Goal: Information Seeking & Learning: Check status

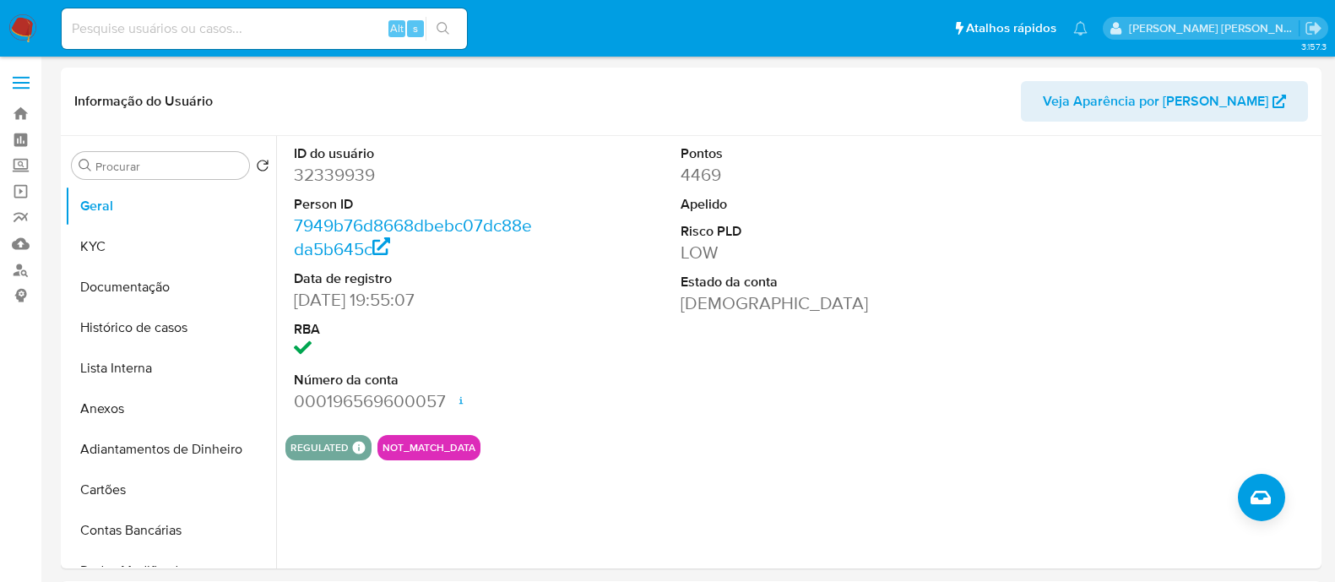
select select "10"
click at [288, 24] on input at bounding box center [264, 29] width 405 height 22
paste input "2184454891"
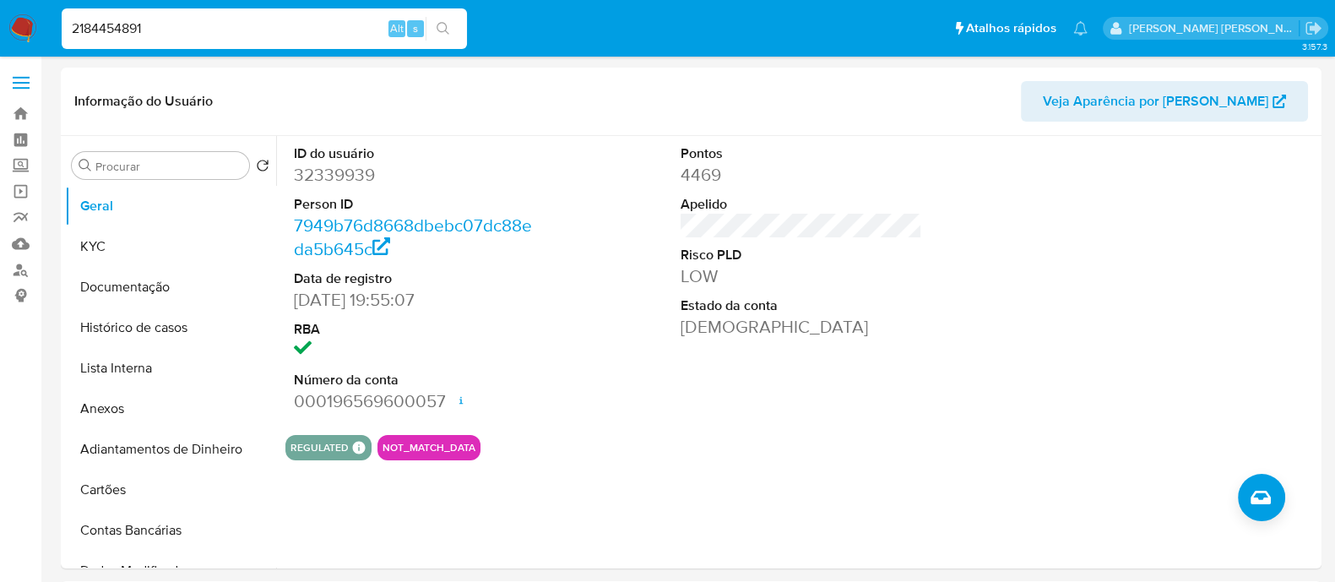
type input "2184454891"
click at [452, 19] on button "search-icon" at bounding box center [443, 29] width 35 height 24
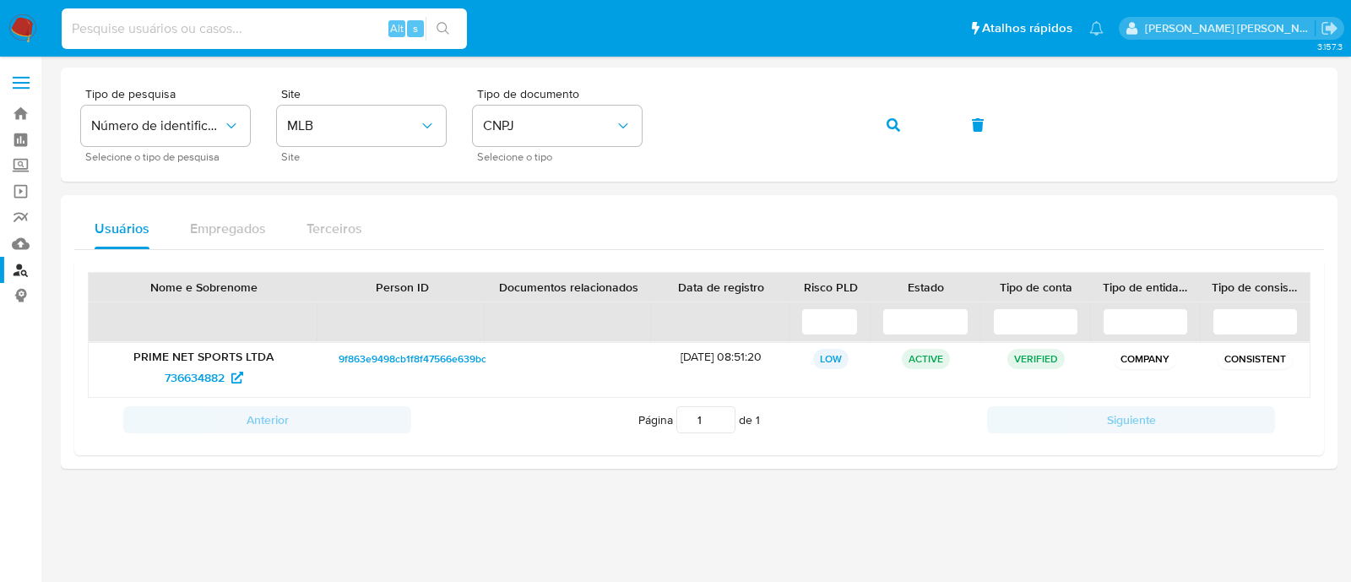
click at [291, 23] on input at bounding box center [264, 29] width 405 height 22
paste input "2184454891"
type input "2184454891"
click at [439, 17] on button "search-icon" at bounding box center [443, 29] width 35 height 24
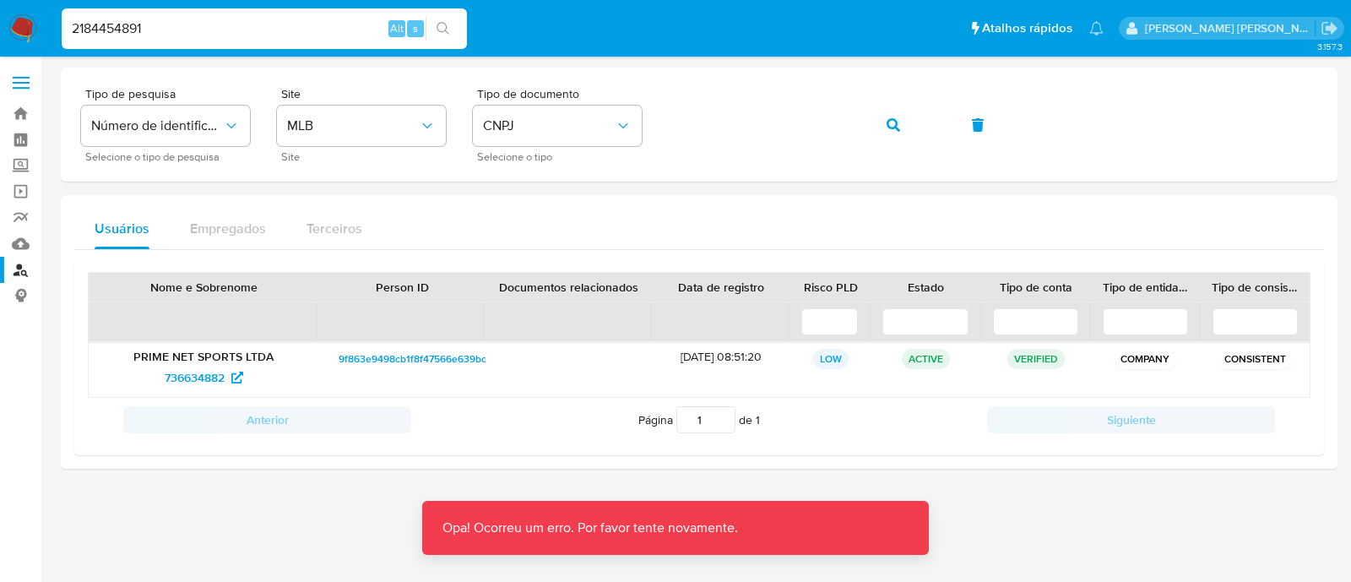
click at [340, 19] on input "2184454891" at bounding box center [264, 29] width 405 height 22
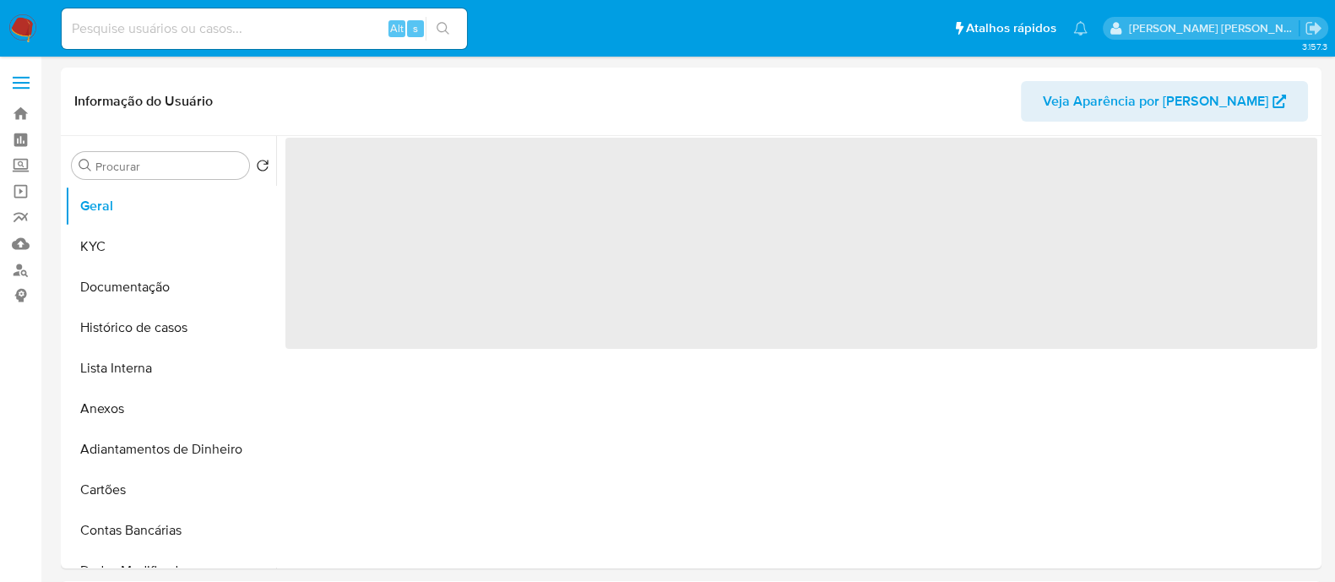
click at [202, 14] on div "Alt s" at bounding box center [264, 28] width 405 height 41
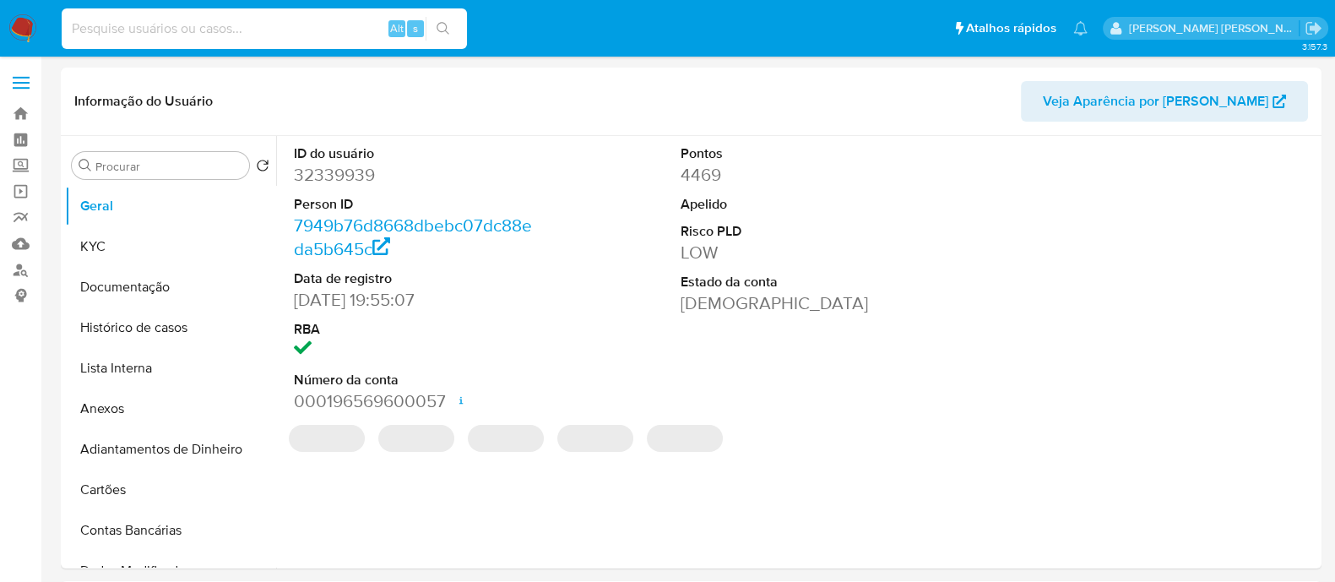
click at [202, 35] on input at bounding box center [264, 29] width 405 height 22
select select "10"
paste input "2184454891"
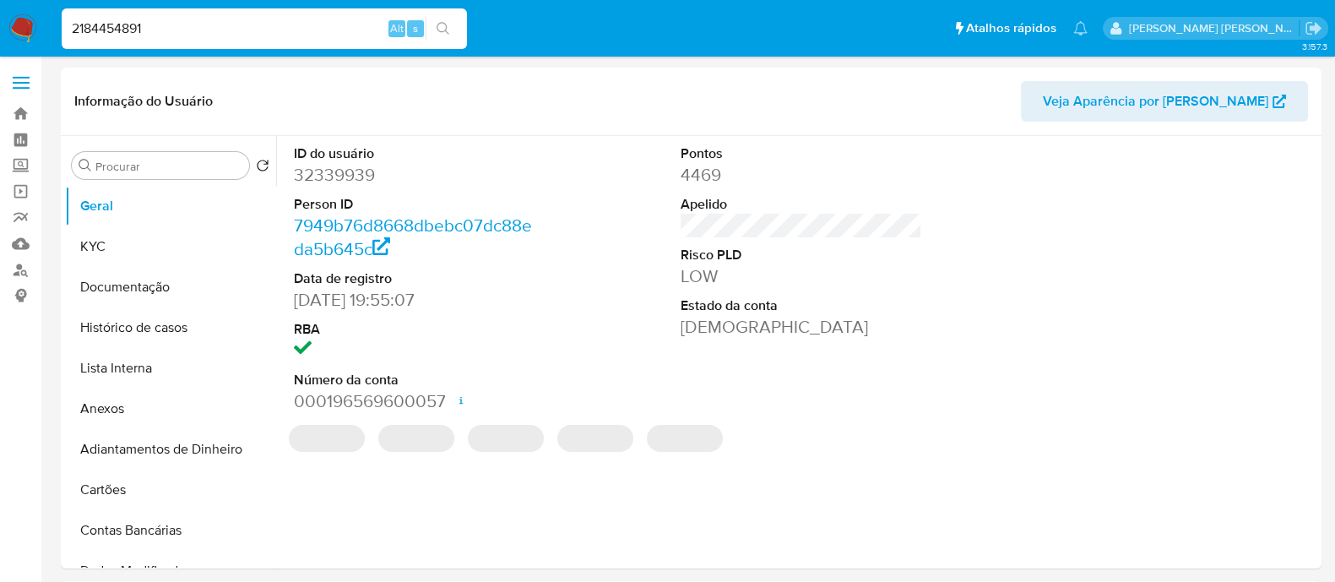
type input "2184454891"
click at [439, 37] on button "search-icon" at bounding box center [443, 29] width 35 height 24
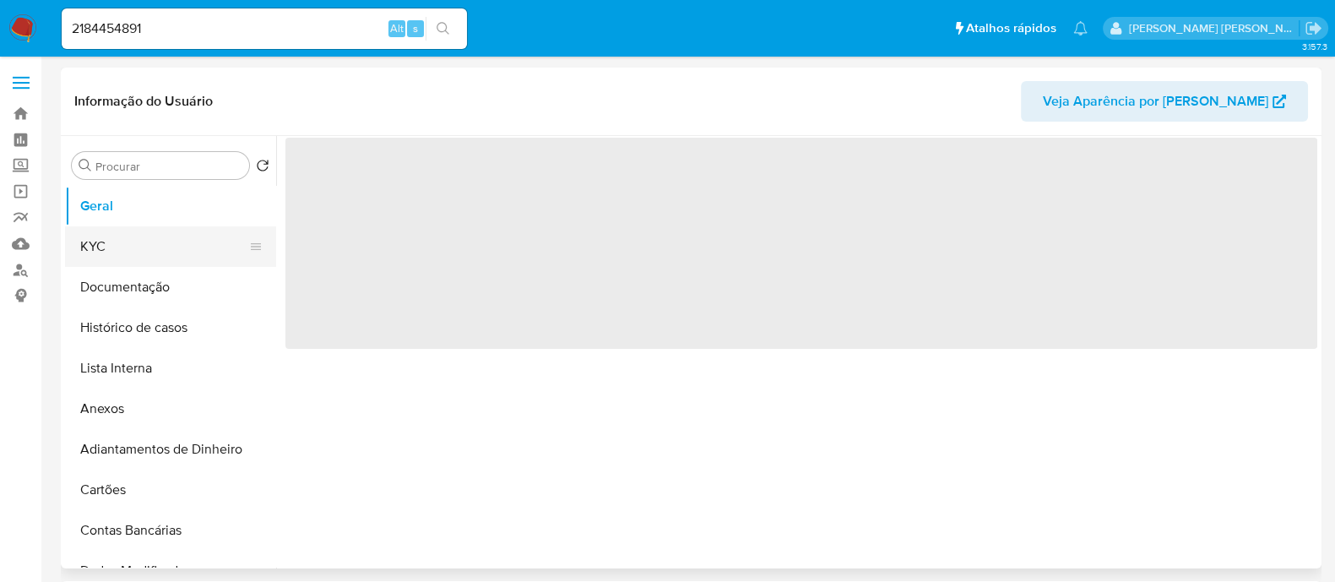
click at [141, 251] on button "KYC" at bounding box center [164, 246] width 198 height 41
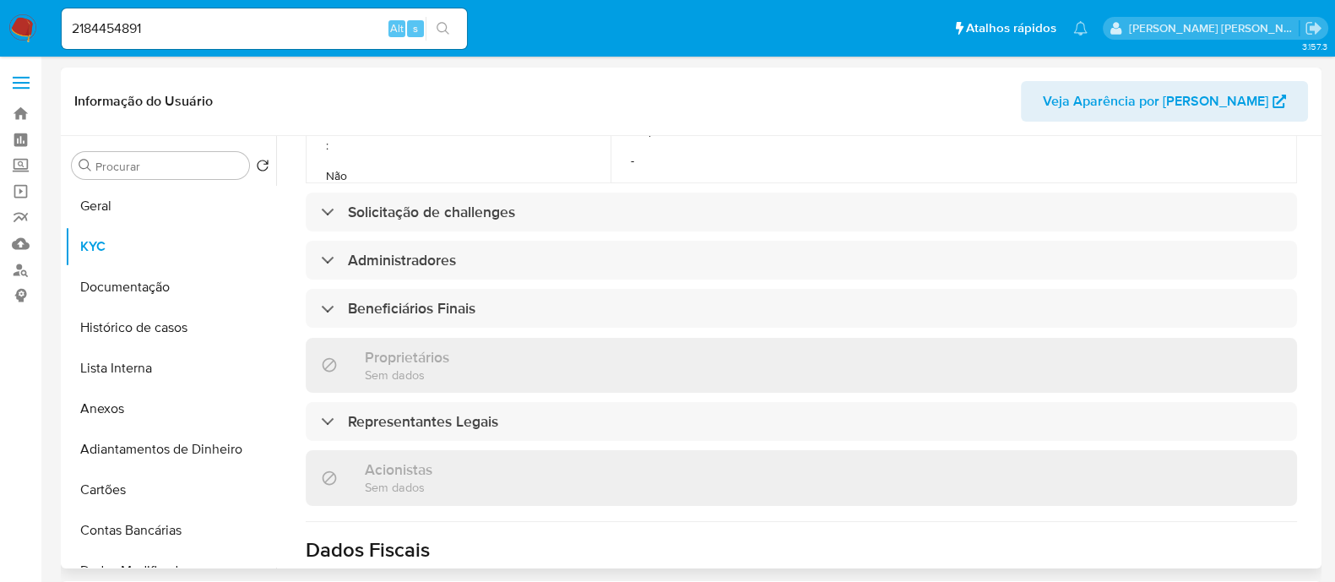
scroll to position [735, 0]
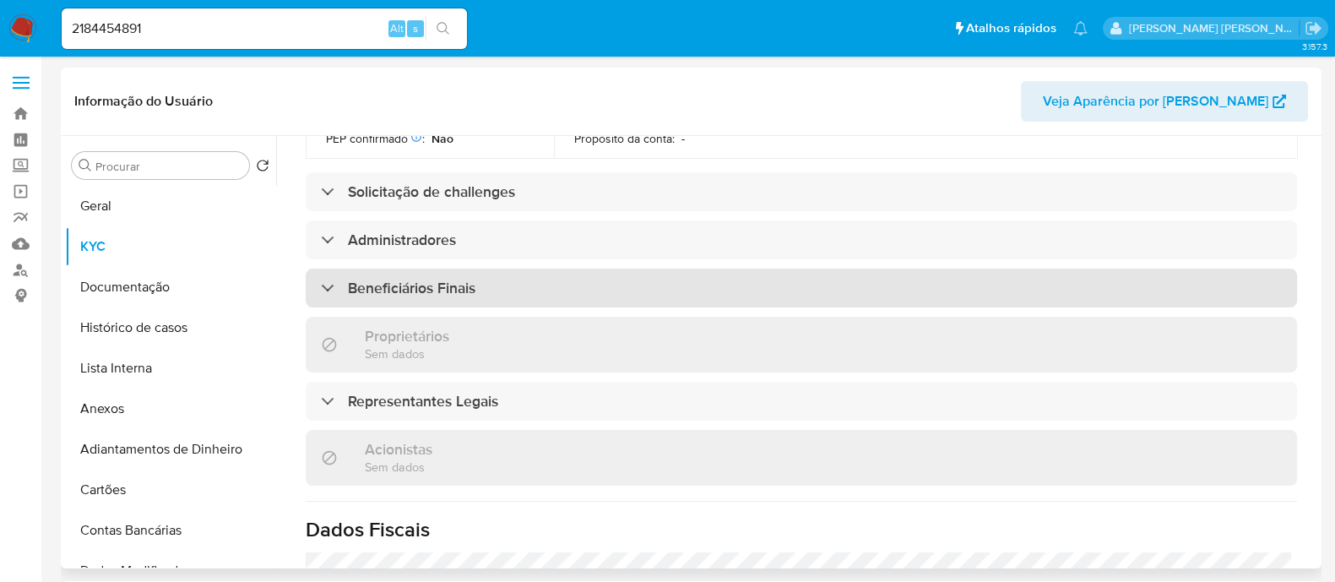
click at [600, 269] on div "Beneficiários Finais" at bounding box center [802, 288] width 992 height 39
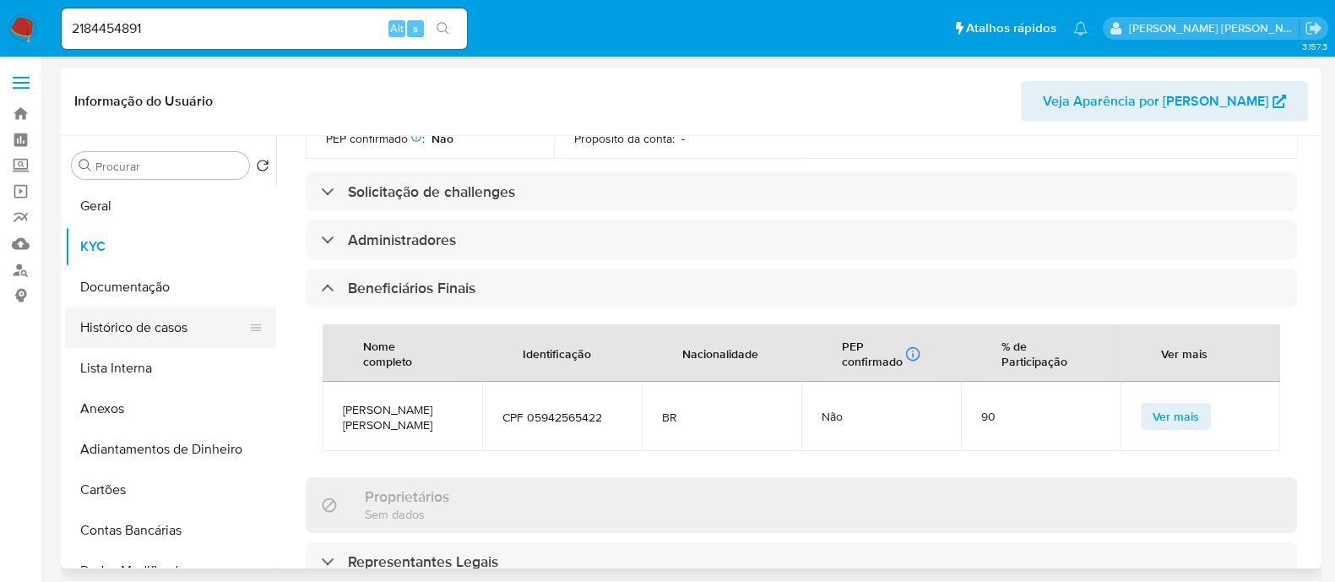
click at [125, 343] on button "Histórico de casos" at bounding box center [164, 327] width 198 height 41
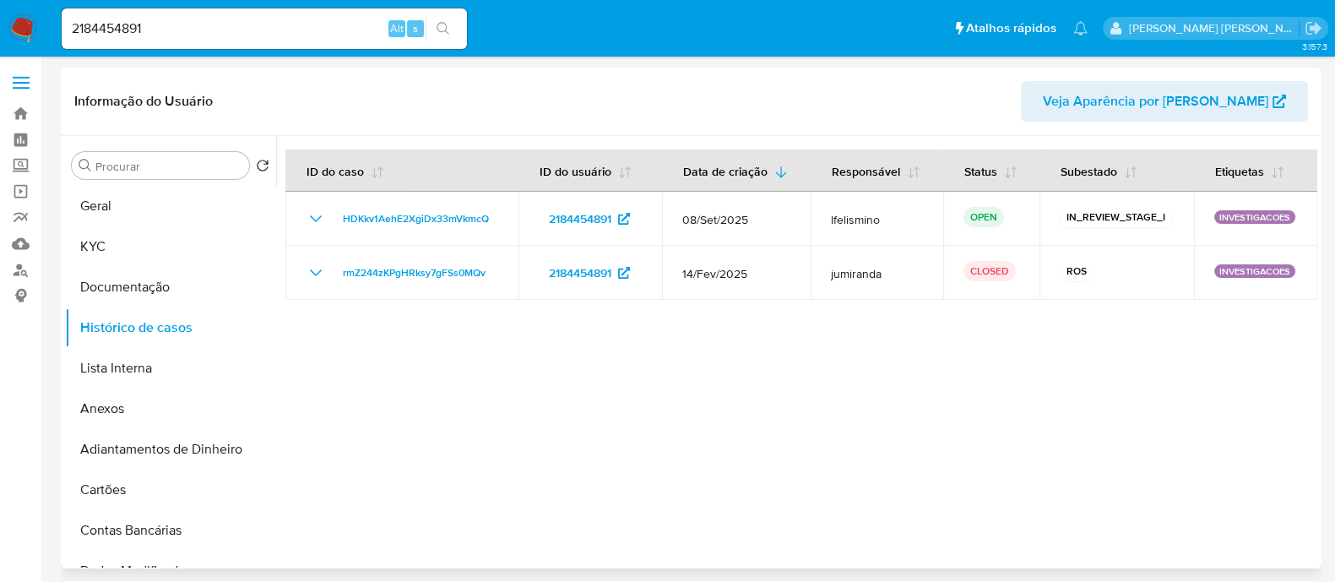
select select "10"
click at [141, 200] on button "Geral" at bounding box center [164, 206] width 198 height 41
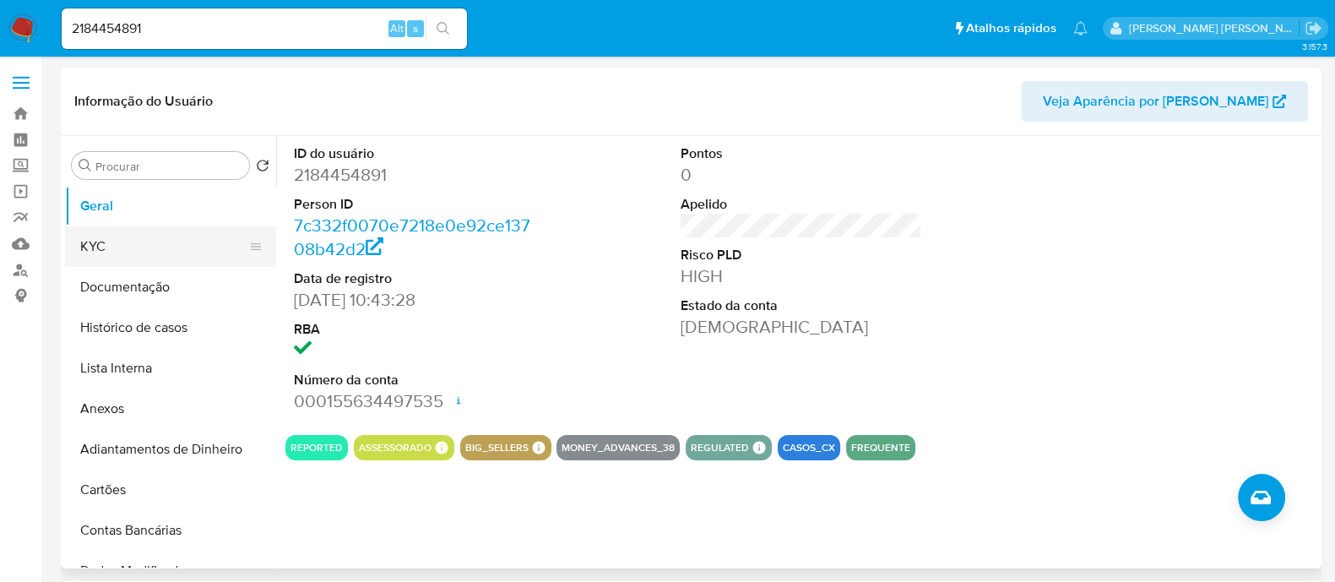
click at [155, 248] on button "KYC" at bounding box center [164, 246] width 198 height 41
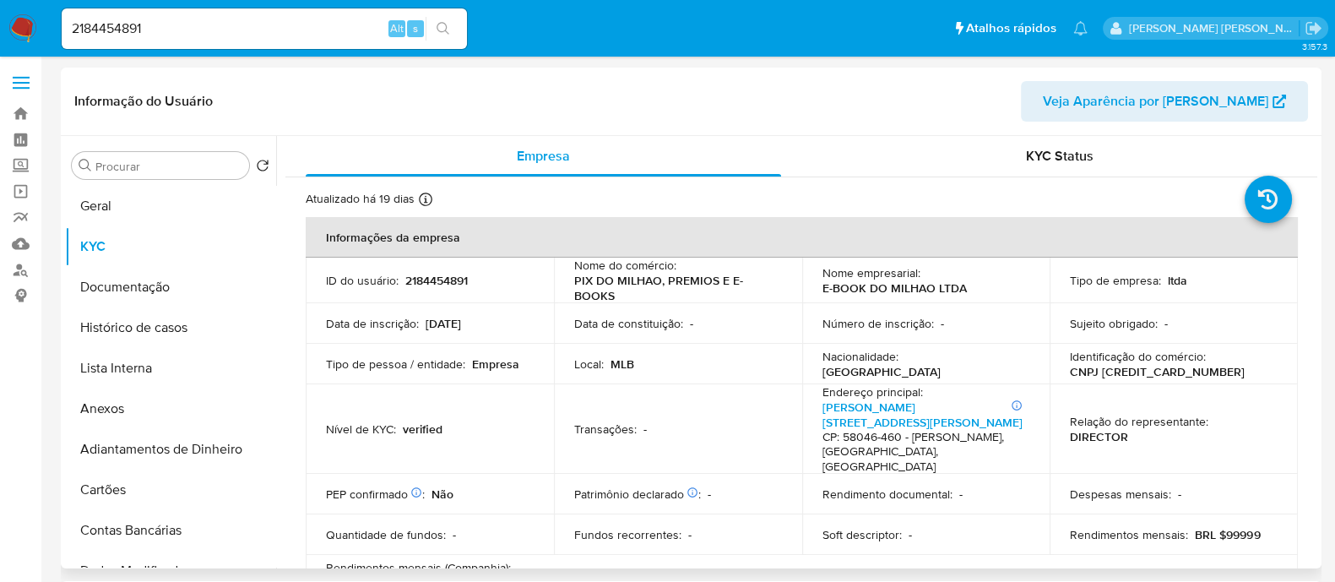
click at [1161, 378] on p "CNPJ 58534909000100" at bounding box center [1157, 371] width 175 height 15
copy p "58534909000100"
click at [21, 276] on link "Localizador de pessoas" at bounding box center [100, 270] width 201 height 26
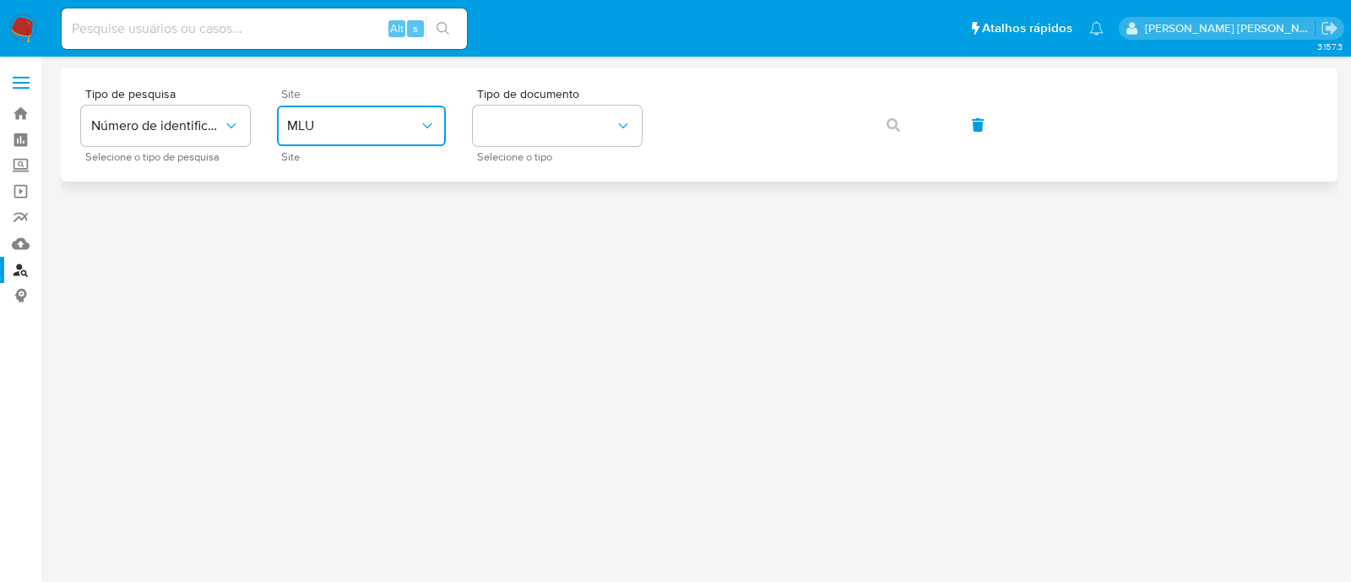
click at [338, 125] on span "MLU" at bounding box center [353, 125] width 132 height 17
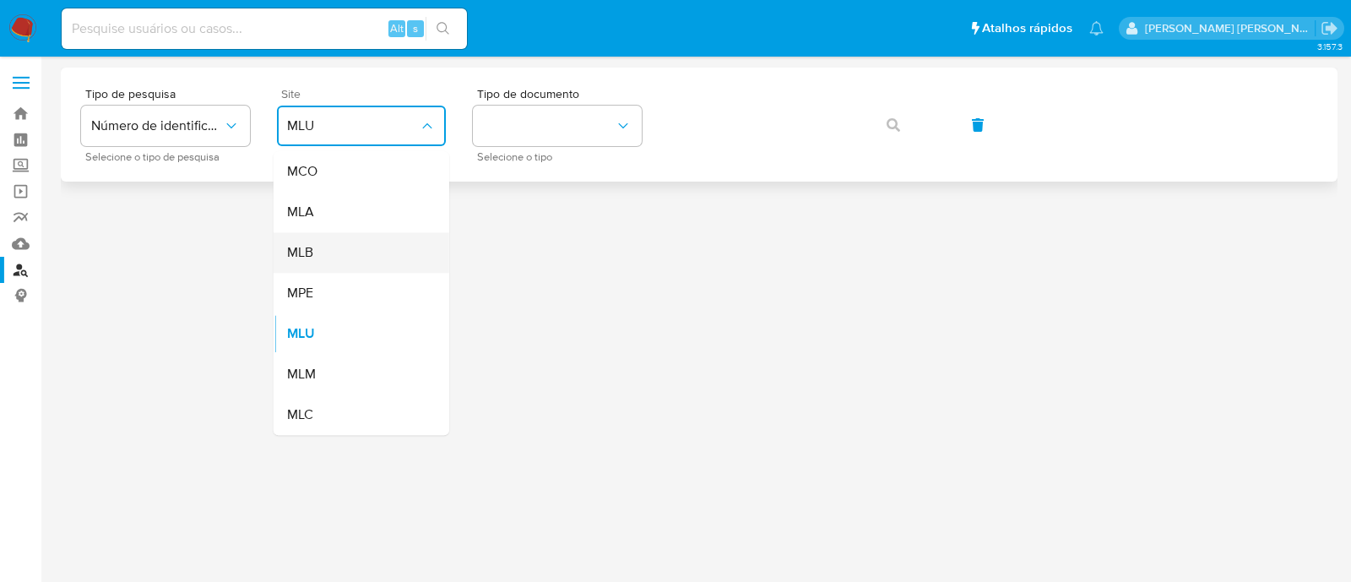
click at [342, 254] on div "MLB" at bounding box center [356, 252] width 139 height 41
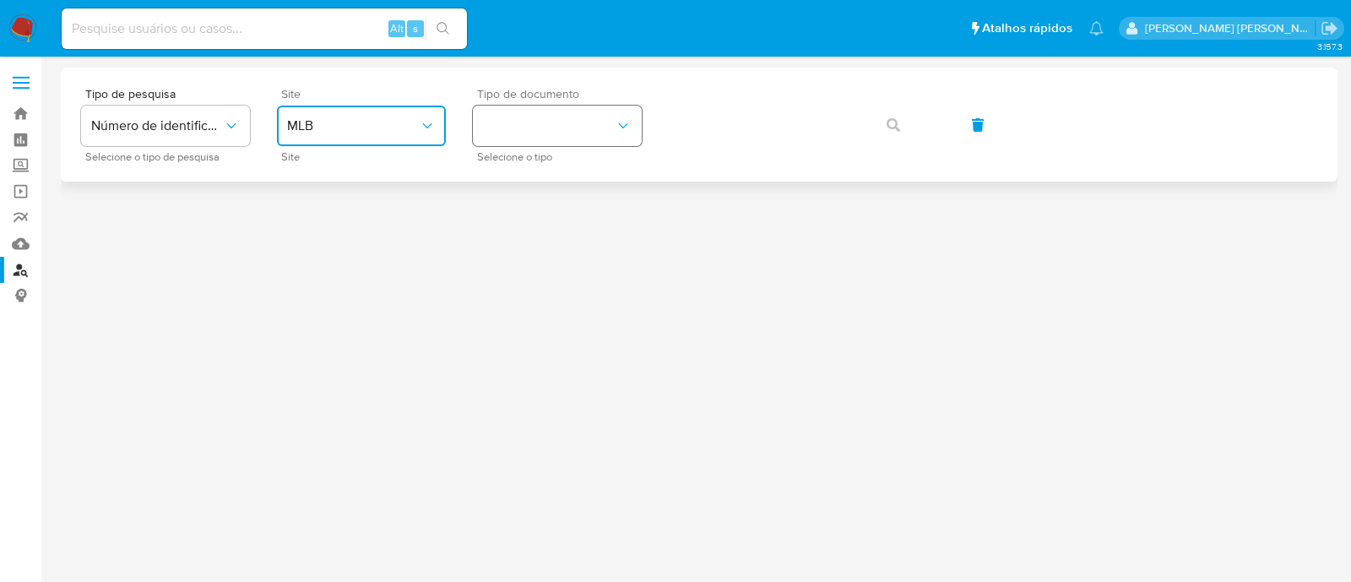
click at [501, 143] on button "identificationType" at bounding box center [557, 126] width 169 height 41
click at [509, 182] on span "CNPJ" at bounding box center [498, 189] width 31 height 15
click at [880, 111] on button "button" at bounding box center [893, 125] width 57 height 41
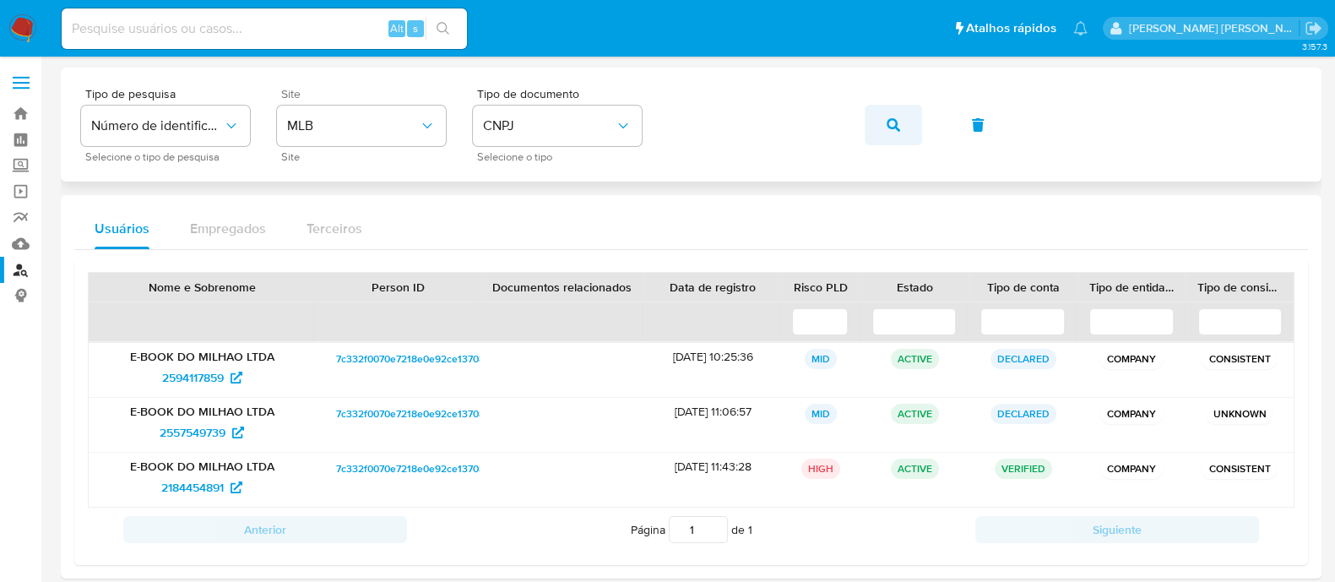
click at [894, 118] on icon "button" at bounding box center [894, 125] width 14 height 14
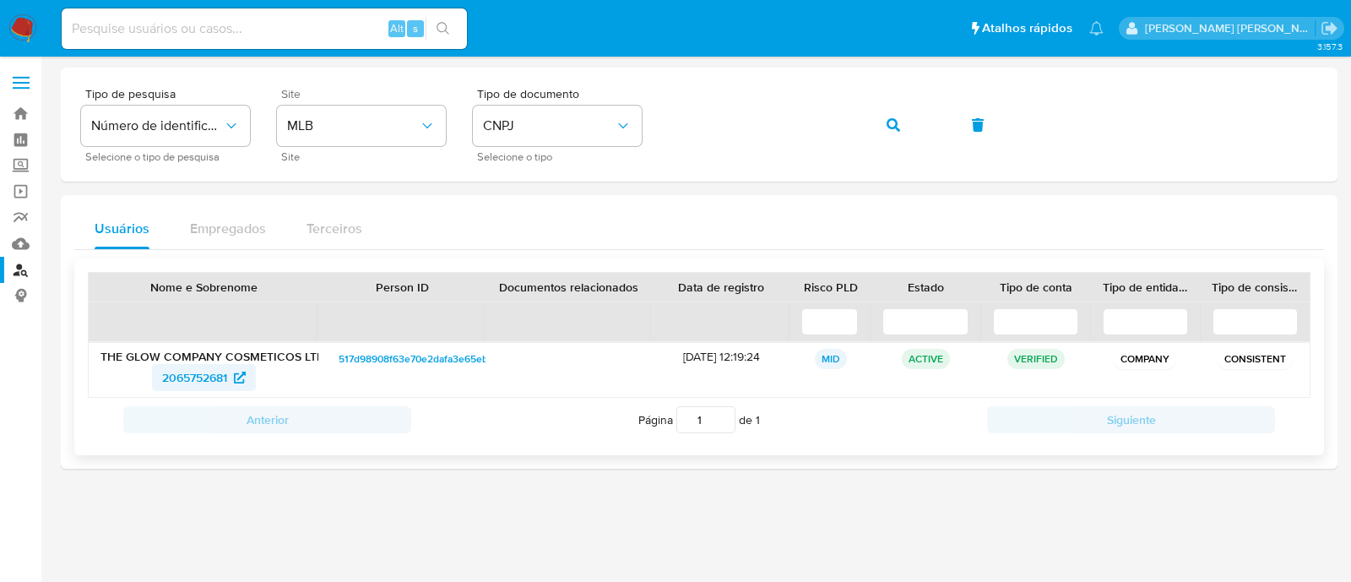
click at [203, 374] on span "2065752681" at bounding box center [194, 377] width 65 height 27
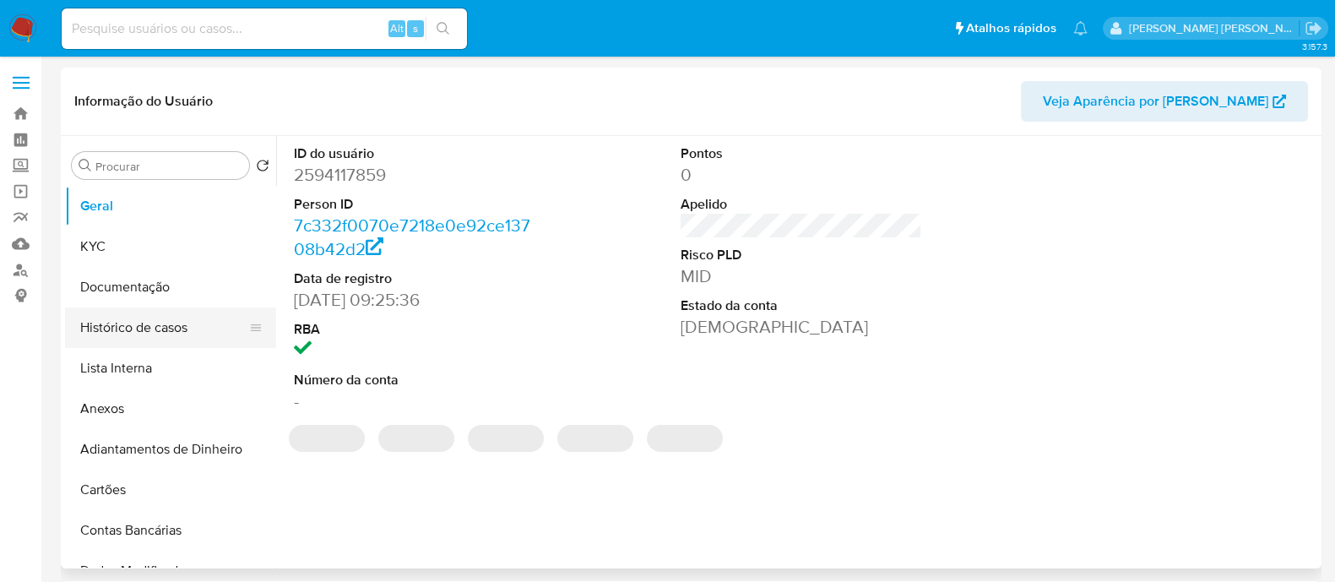
select select "10"
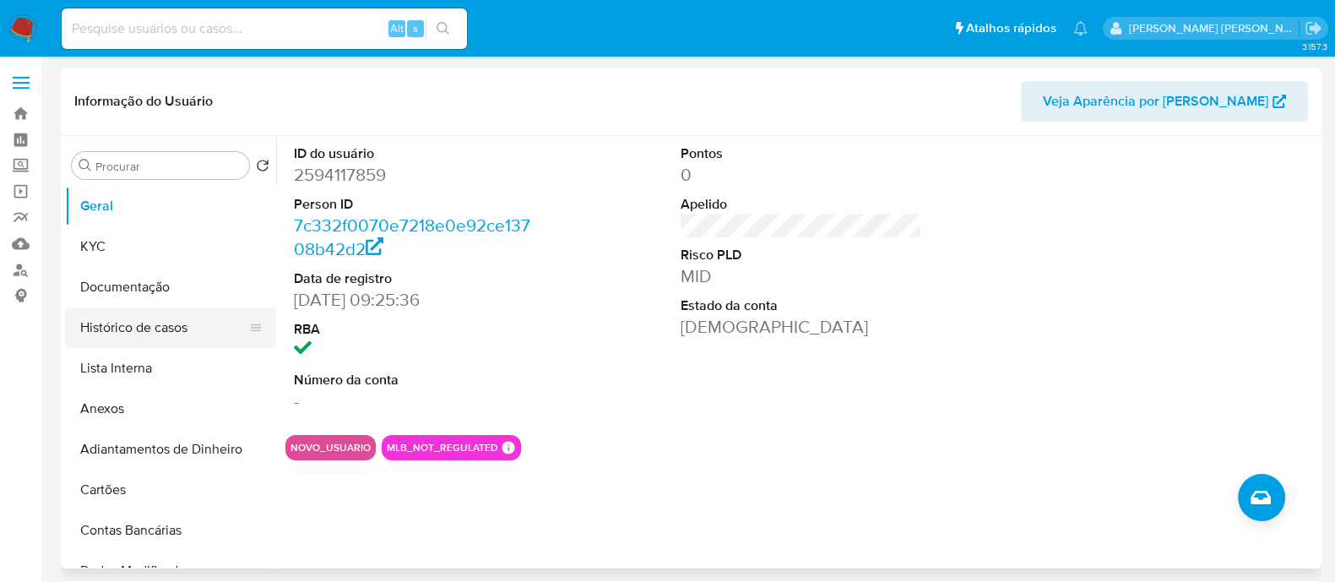
click at [127, 331] on button "Histórico de casos" at bounding box center [164, 327] width 198 height 41
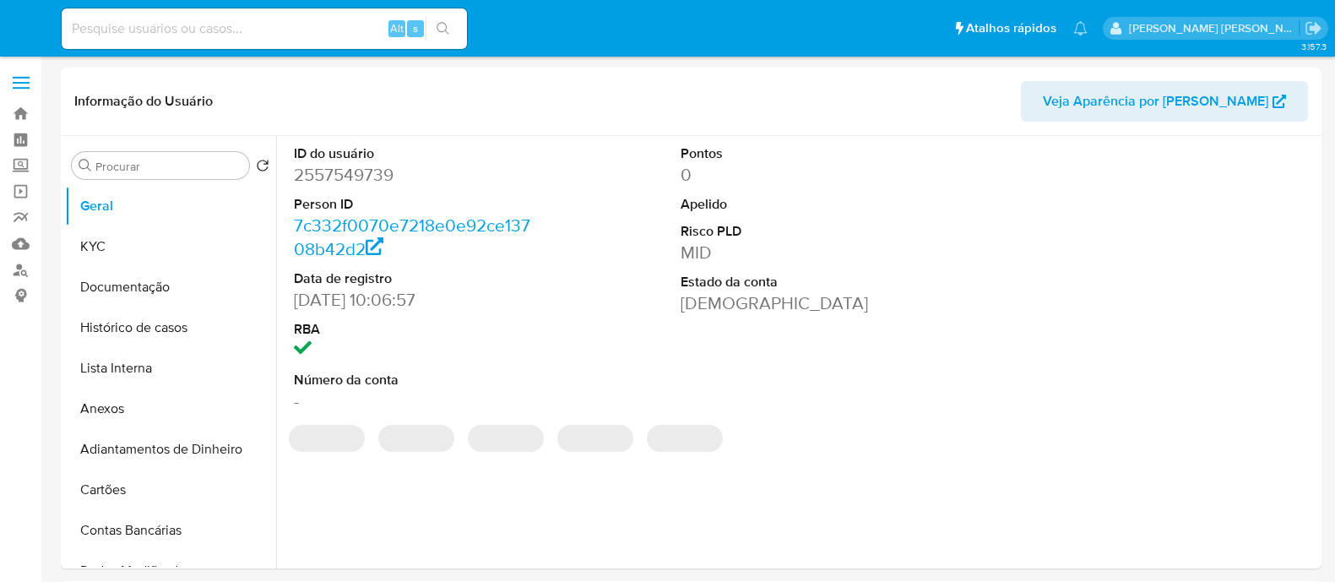
select select "10"
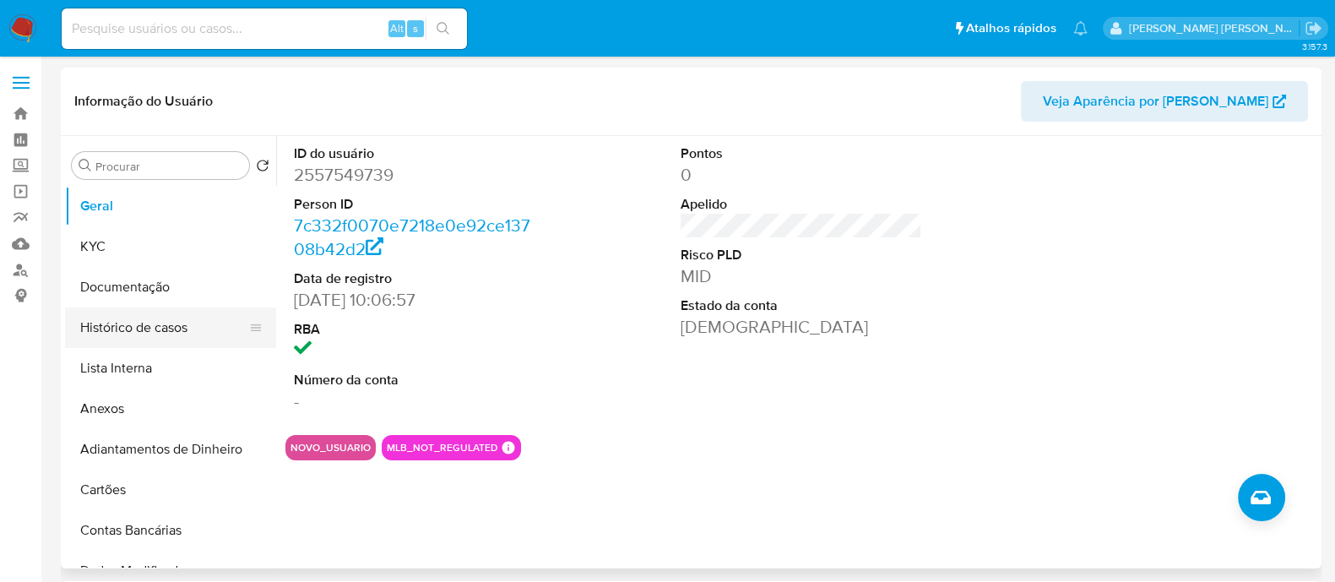
click at [159, 339] on button "Histórico de casos" at bounding box center [164, 327] width 198 height 41
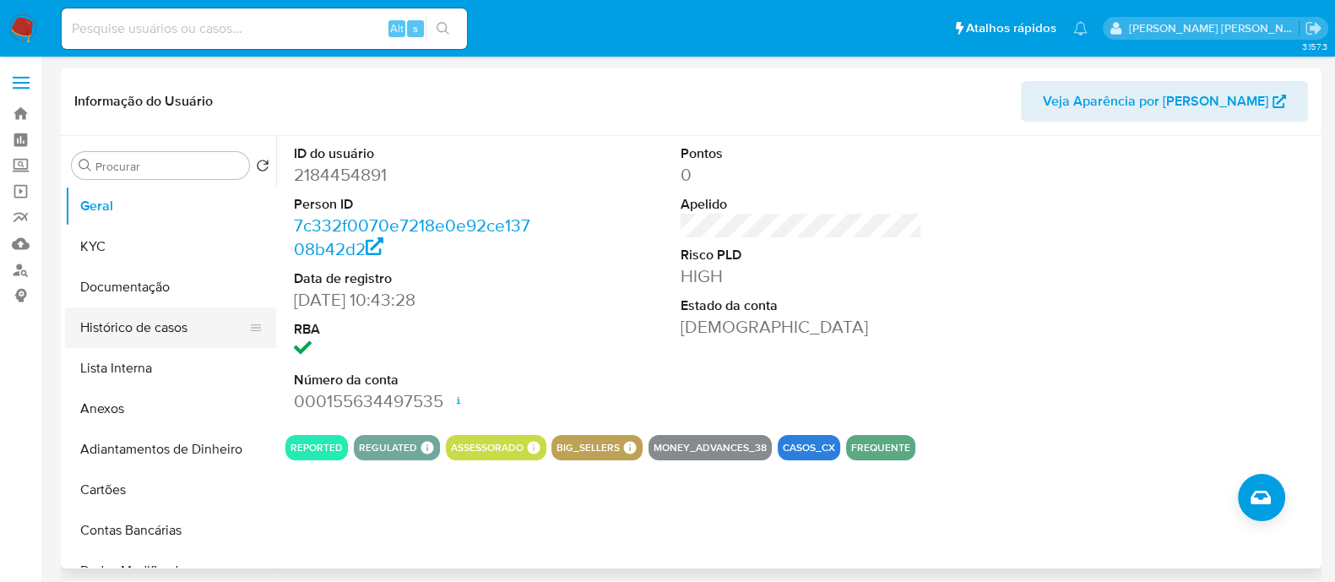
click at [134, 321] on button "Histórico de casos" at bounding box center [164, 327] width 198 height 41
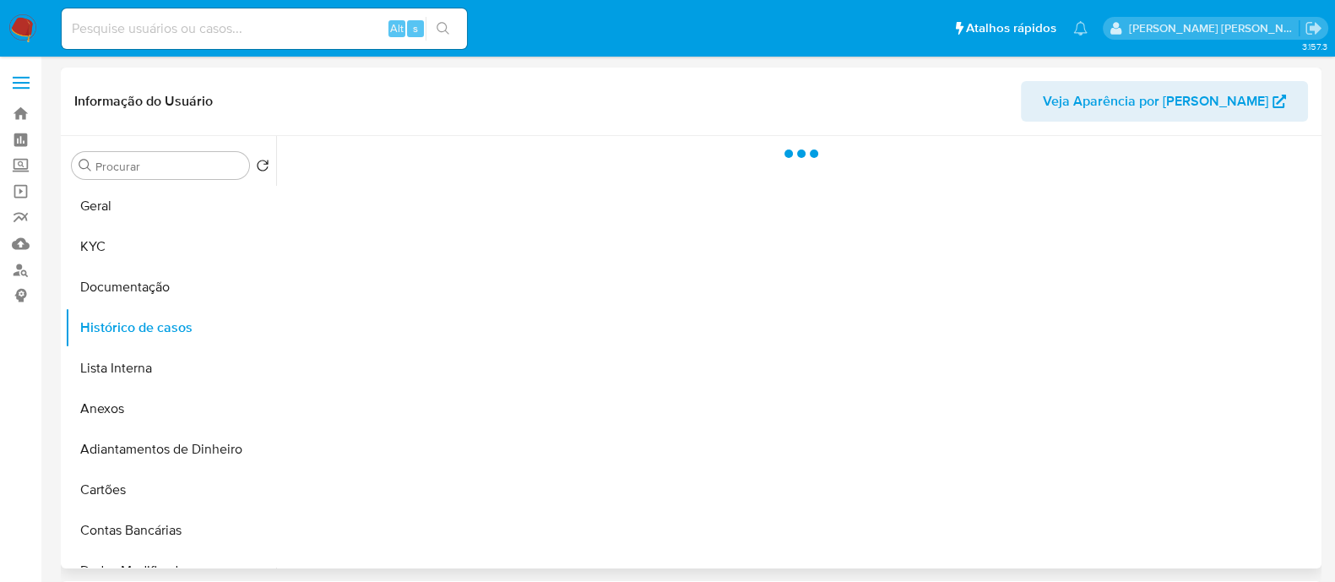
select select "10"
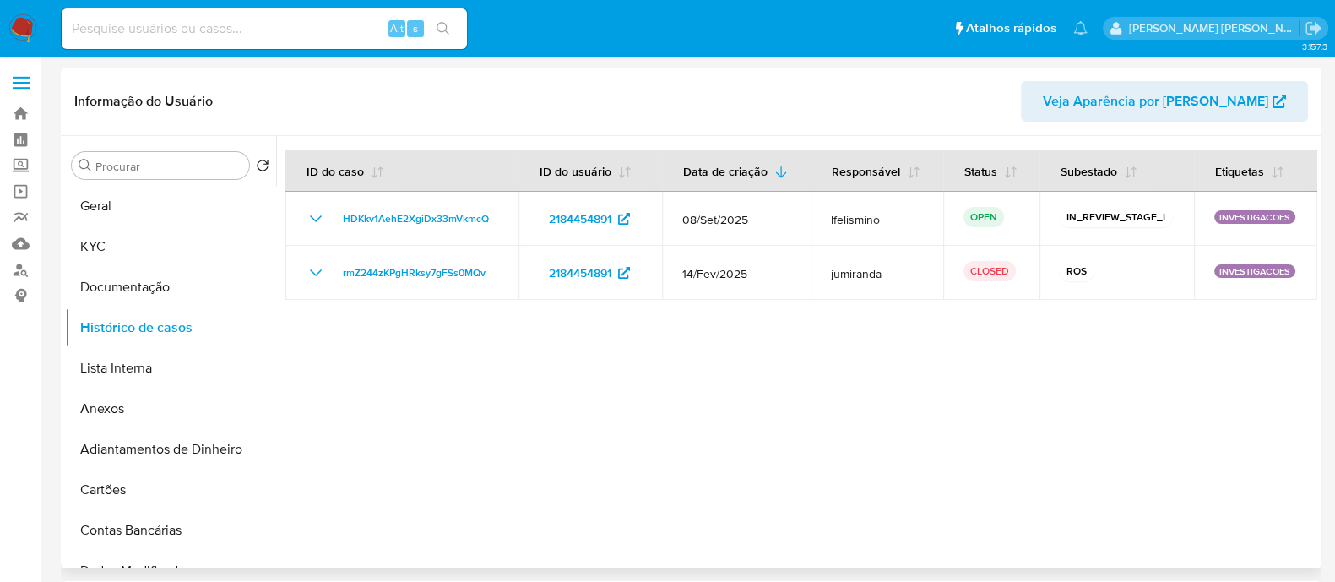
click at [797, 351] on div at bounding box center [796, 352] width 1041 height 432
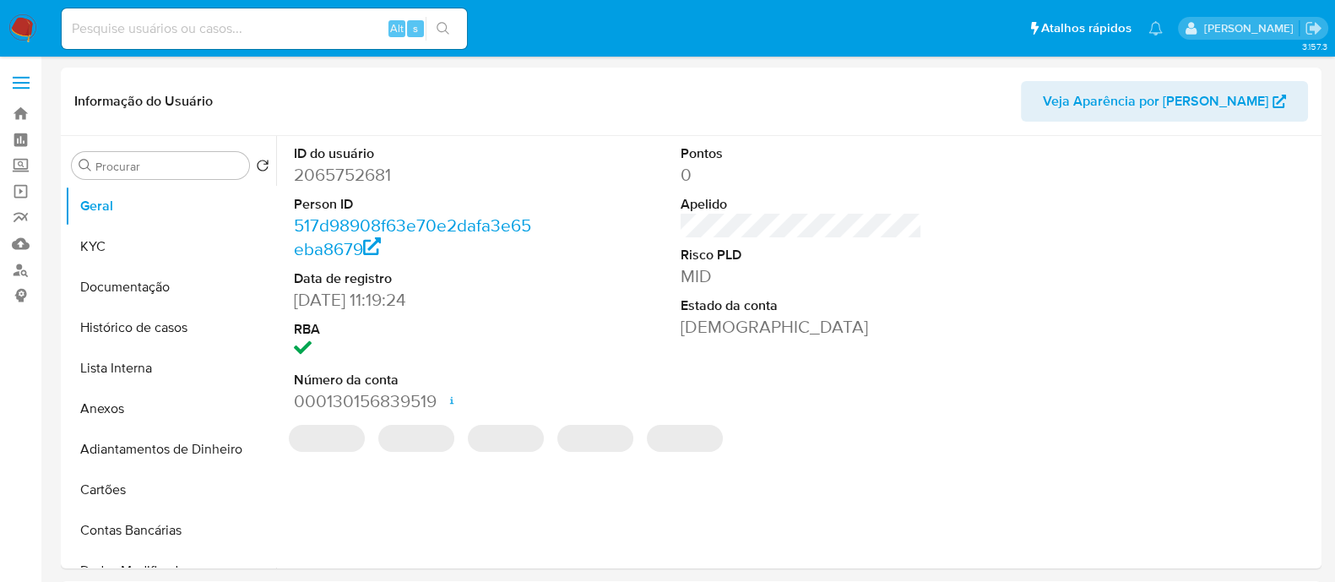
select select "10"
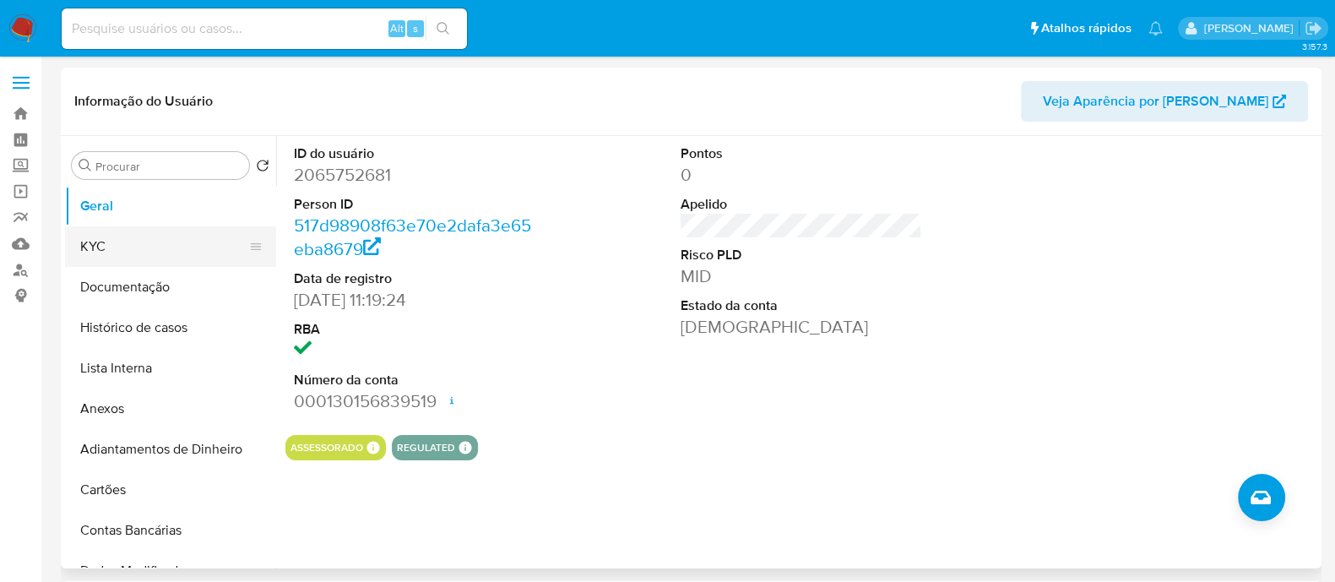
click at [80, 237] on button "KYC" at bounding box center [164, 246] width 198 height 41
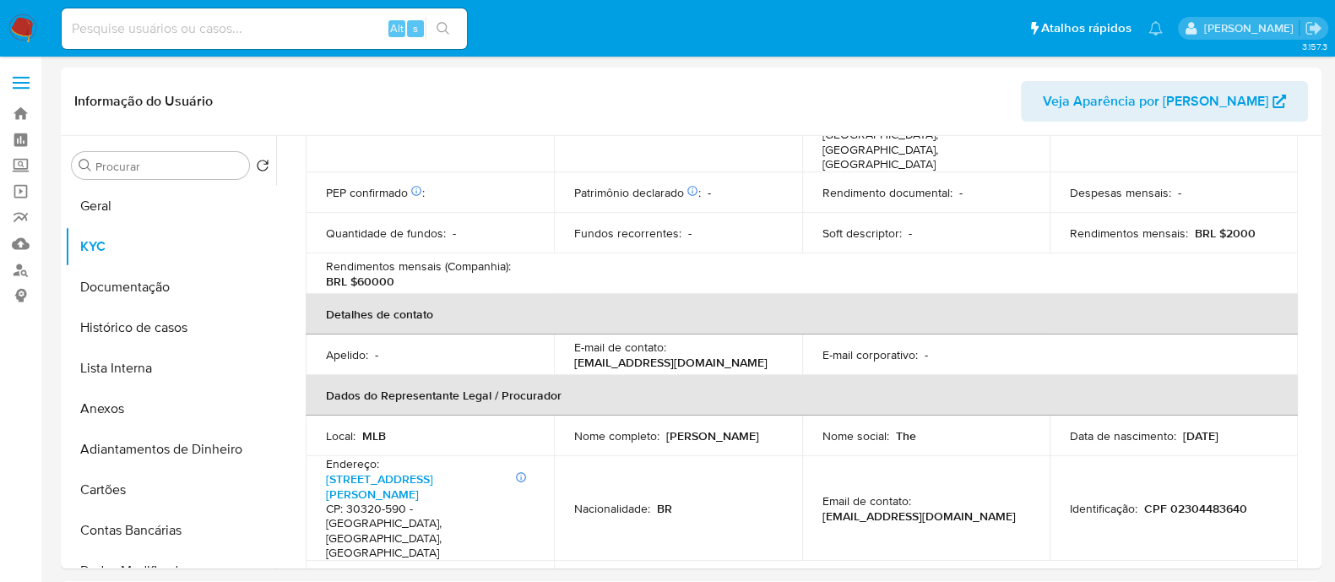
scroll to position [749, 0]
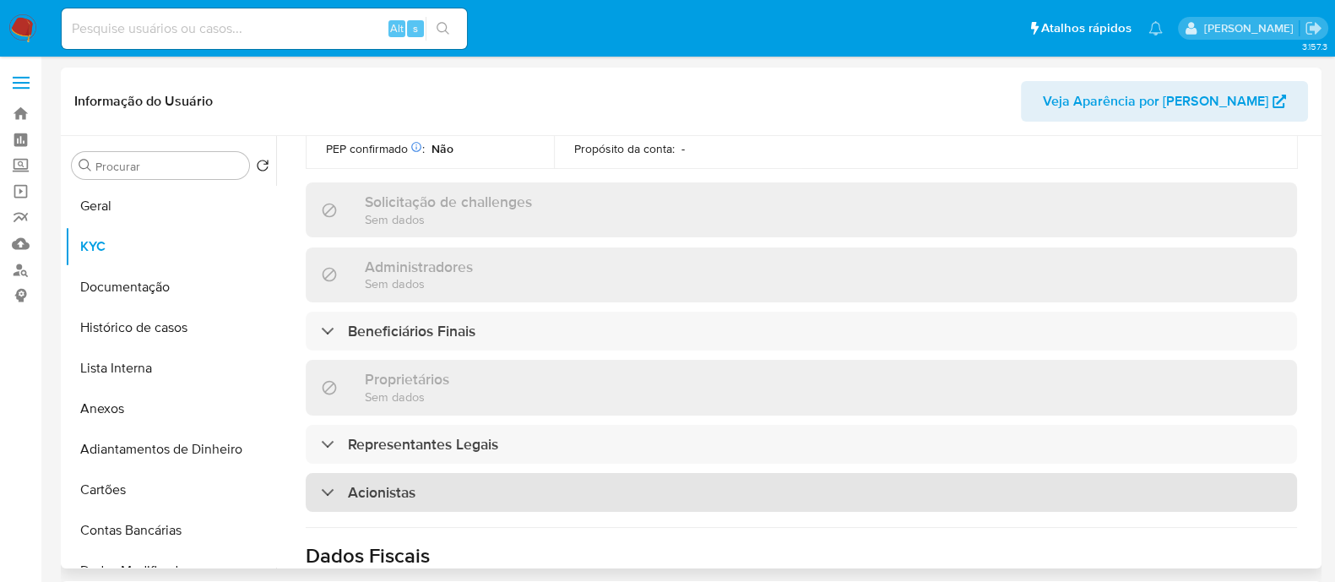
click at [527, 473] on div "Acionistas" at bounding box center [802, 492] width 992 height 39
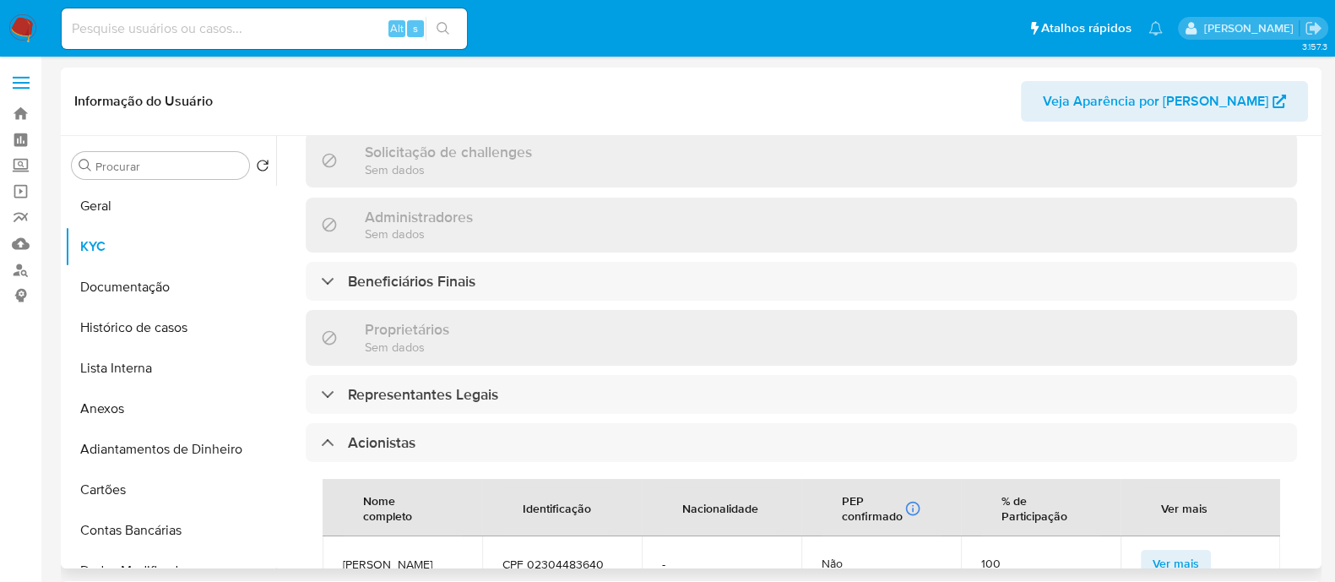
scroll to position [432, 0]
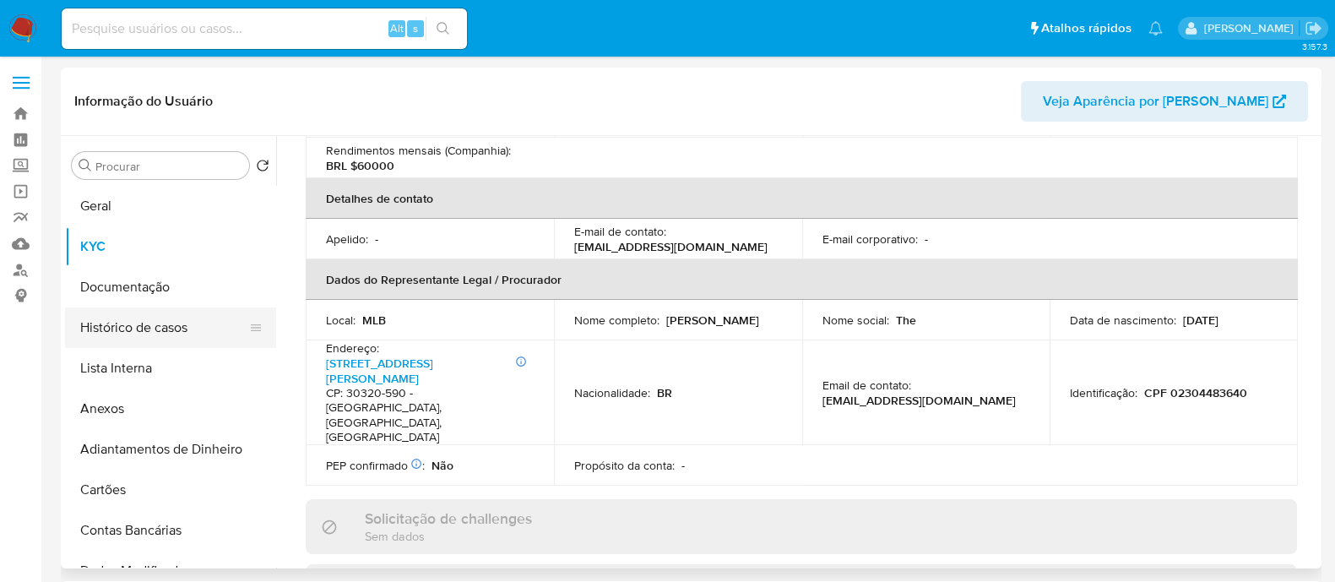
click at [169, 316] on button "Histórico de casos" at bounding box center [164, 327] width 198 height 41
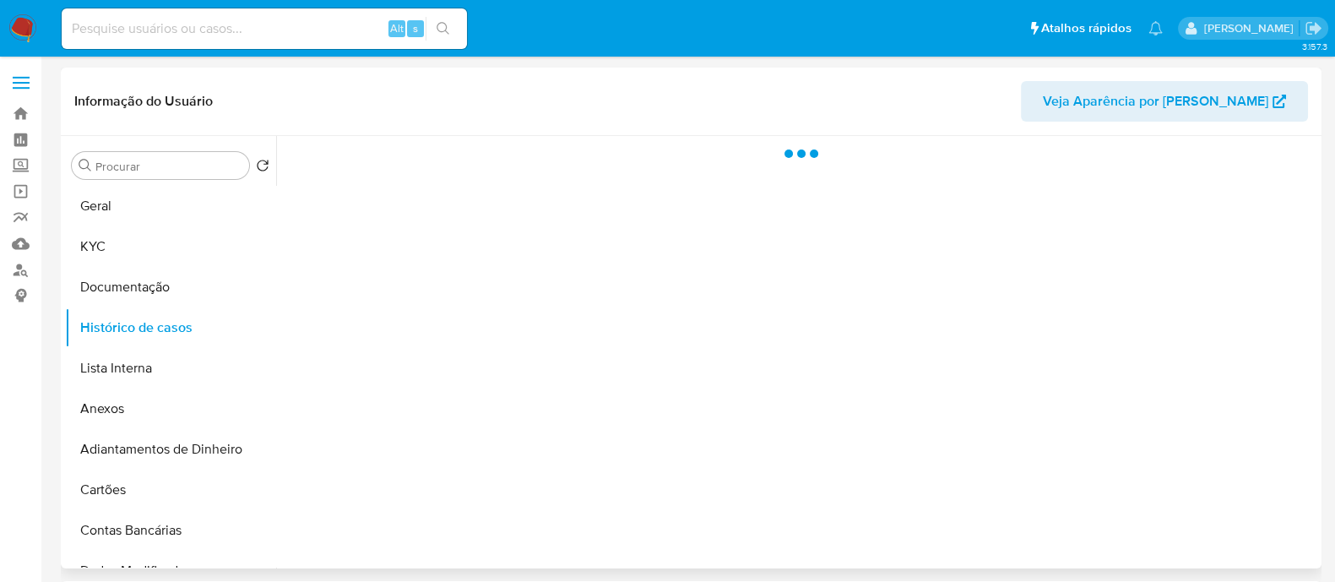
scroll to position [0, 0]
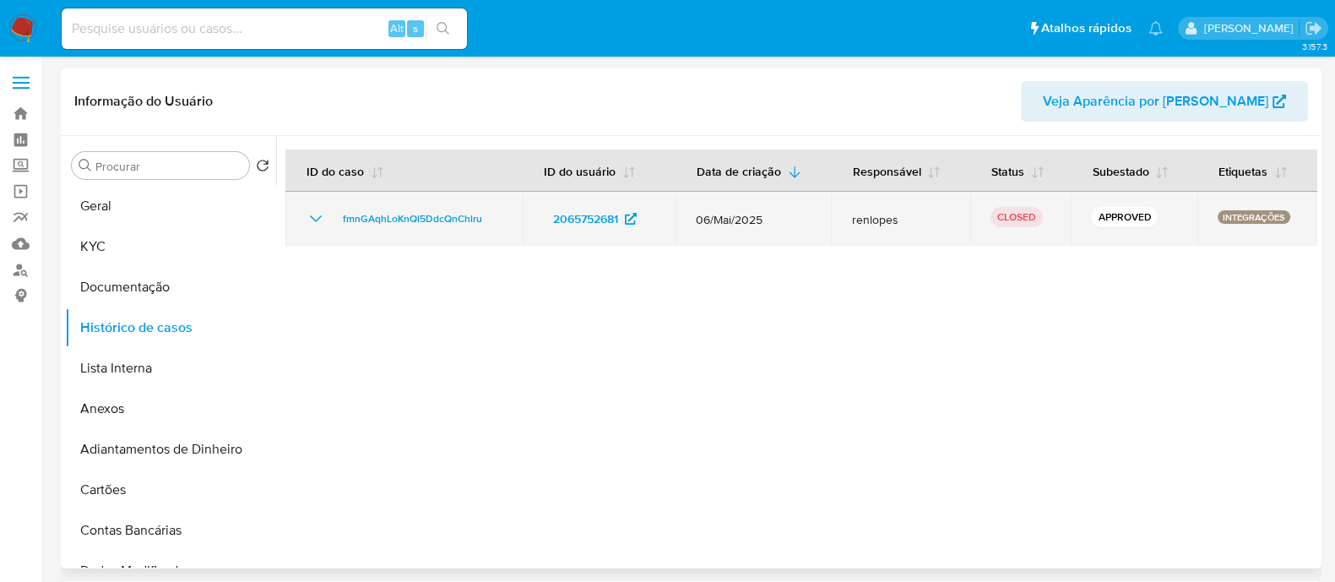
click at [313, 217] on icon "Mostrar/Ocultar" at bounding box center [316, 219] width 20 height 20
